Goal: Task Accomplishment & Management: Use online tool/utility

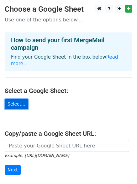
click at [20, 99] on link "Select..." at bounding box center [17, 104] width 24 height 10
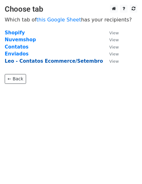
click at [77, 60] on strong "Leo - Contatos Ecommerce/Setembro" at bounding box center [54, 61] width 98 height 6
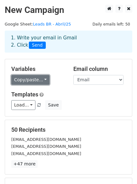
click at [42, 80] on link "Copy/paste..." at bounding box center [30, 80] width 38 height 10
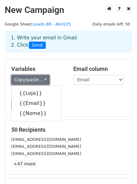
click at [42, 80] on link "Copy/paste..." at bounding box center [30, 80] width 38 height 10
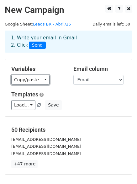
scroll to position [63, 0]
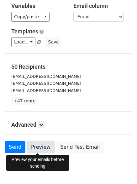
click at [43, 145] on link "Preview" at bounding box center [41, 147] width 28 height 12
click at [42, 145] on link "Preview" at bounding box center [41, 147] width 28 height 12
click at [44, 147] on link "Preview" at bounding box center [41, 147] width 28 height 12
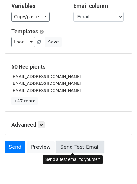
click at [83, 146] on link "Send Test Email" at bounding box center [80, 147] width 48 height 12
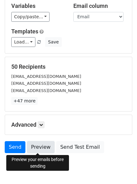
click at [41, 148] on link "Preview" at bounding box center [41, 147] width 28 height 12
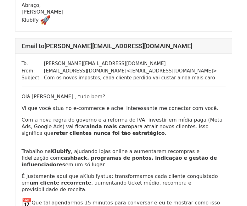
scroll to position [754, 0]
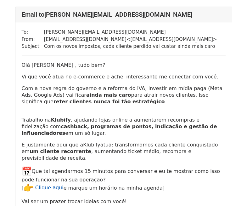
click at [53, 184] on link "Clique aqui" at bounding box center [49, 187] width 28 height 6
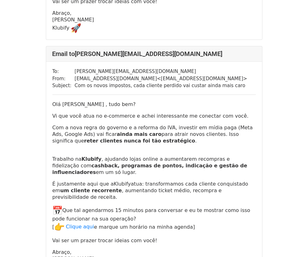
scroll to position [754, 0]
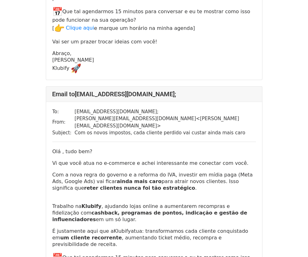
scroll to position [2043, 0]
